Goal: Information Seeking & Learning: Learn about a topic

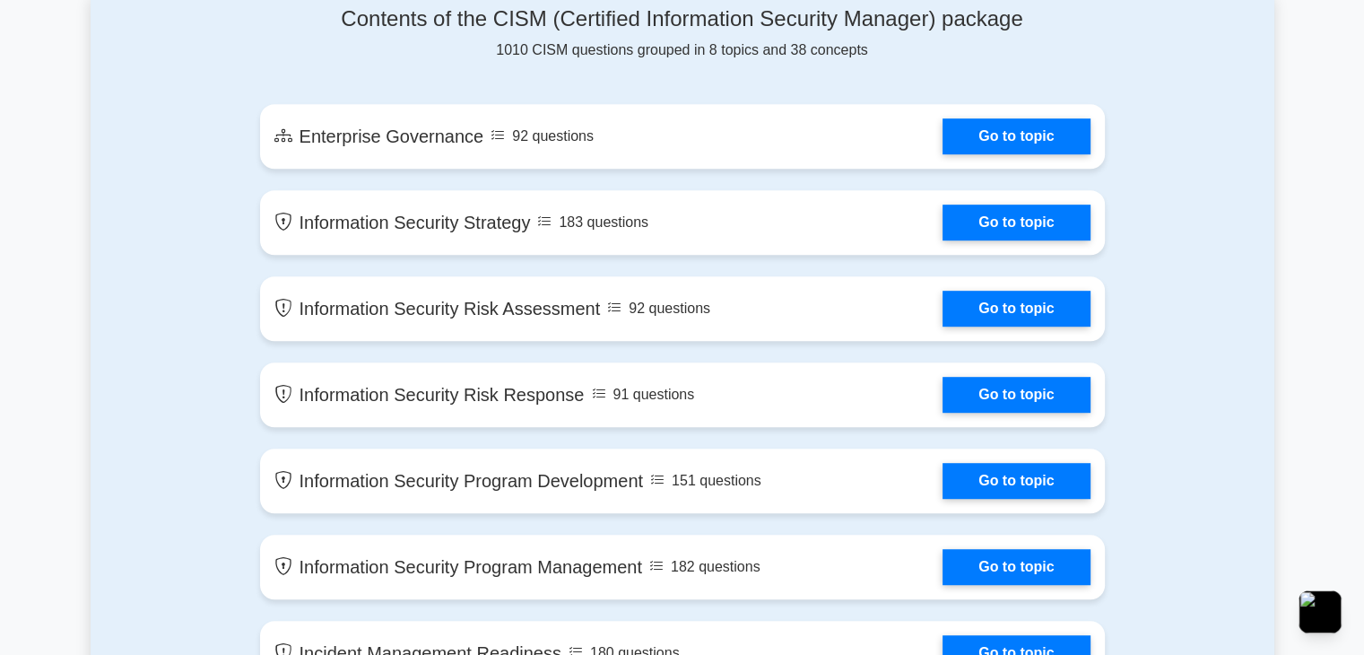
scroll to position [986, 0]
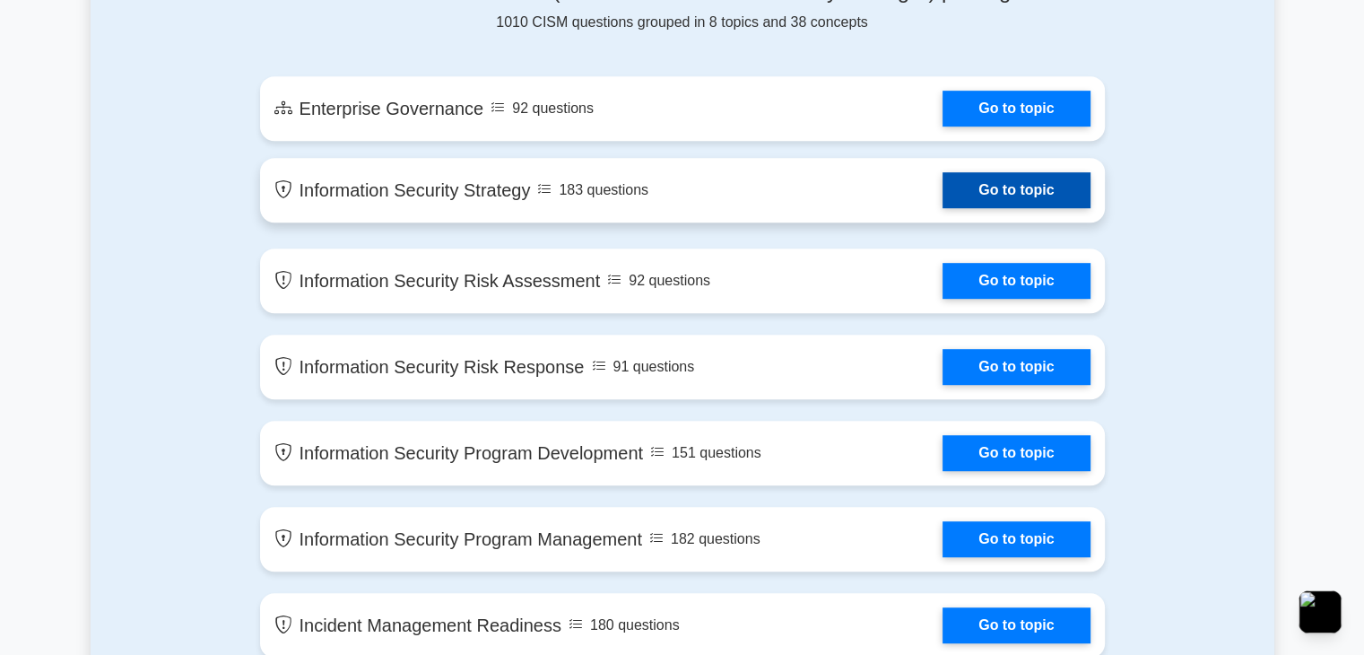
click at [942, 198] on link "Go to topic" at bounding box center [1015, 190] width 147 height 36
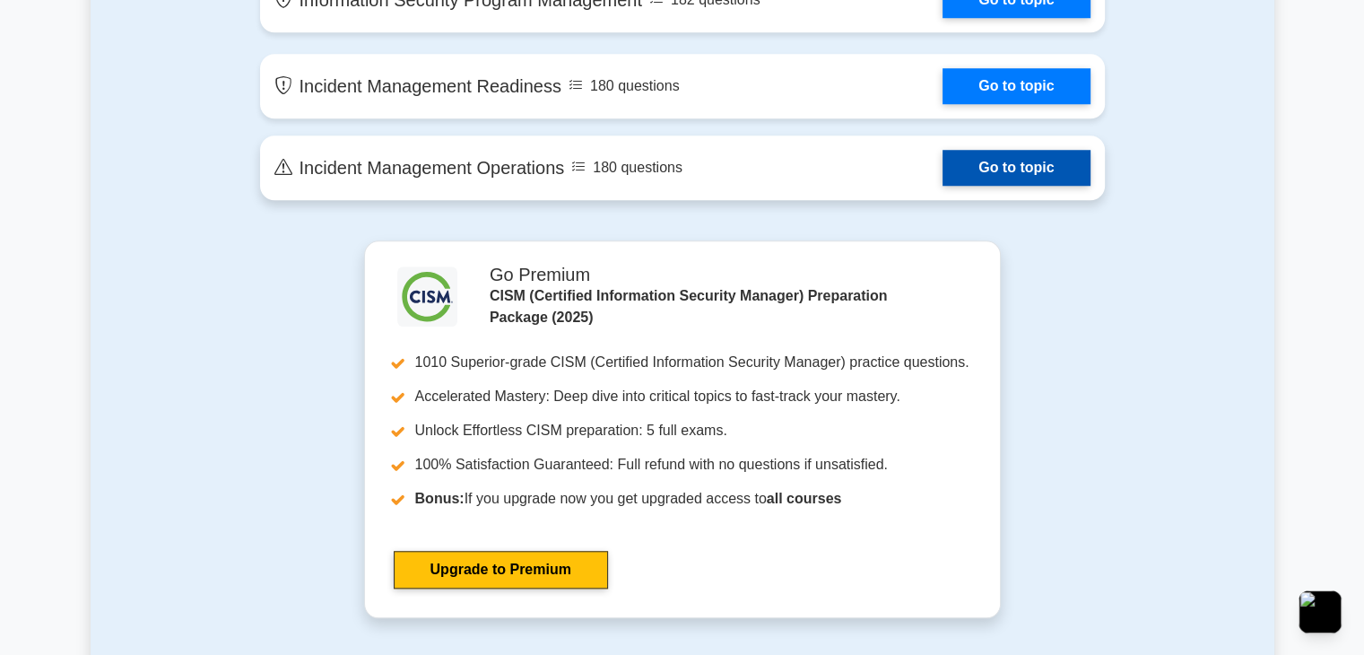
drag, startPoint x: 1155, startPoint y: 320, endPoint x: 951, endPoint y: 203, distance: 235.0
click at [1155, 320] on section "Contents of the CISM (Certified Information Security Manager) package 1010 CISM…" at bounding box center [683, 413] width 1184 height 1976
